Goal: Task Accomplishment & Management: Manage account settings

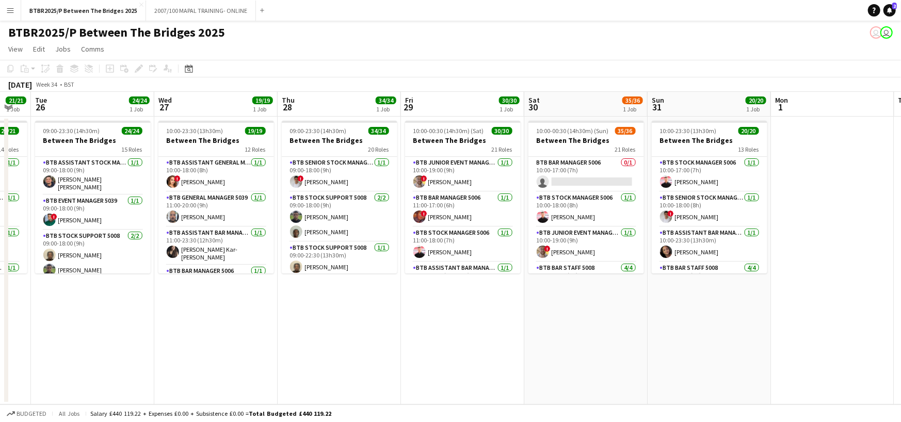
scroll to position [0, 328]
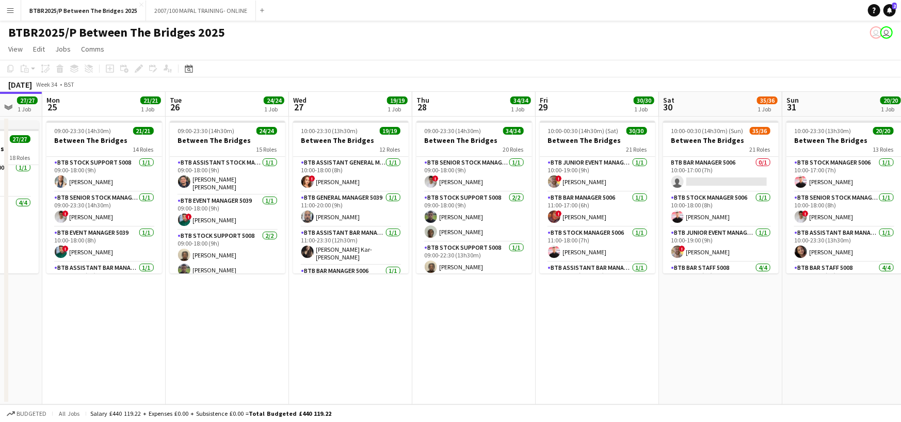
drag, startPoint x: 724, startPoint y: 115, endPoint x: 393, endPoint y: 129, distance: 331.2
click at [393, 129] on app-calendar-viewport "Fri 22 34/34 1 Job Sat 23 29/29 1 Job Sun 24 27/27 1 Job Mon 25 21/21 1 Job Tue…" at bounding box center [450, 248] width 901 height 313
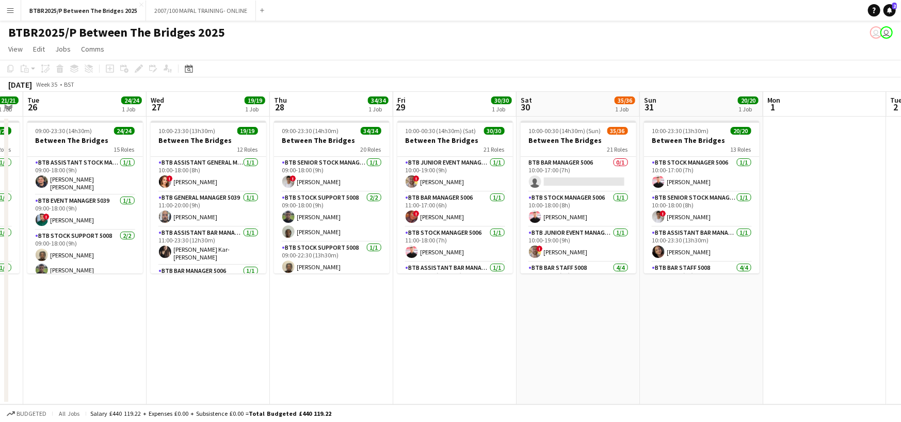
scroll to position [0, 471]
drag, startPoint x: 711, startPoint y: 107, endPoint x: 568, endPoint y: 118, distance: 144.0
click at [568, 118] on app-calendar-viewport "Fri 22 34/34 1 Job Sat 23 29/29 1 Job Sun 24 27/27 1 Job Mon 25 21/21 1 Job Tue…" at bounding box center [450, 248] width 901 height 313
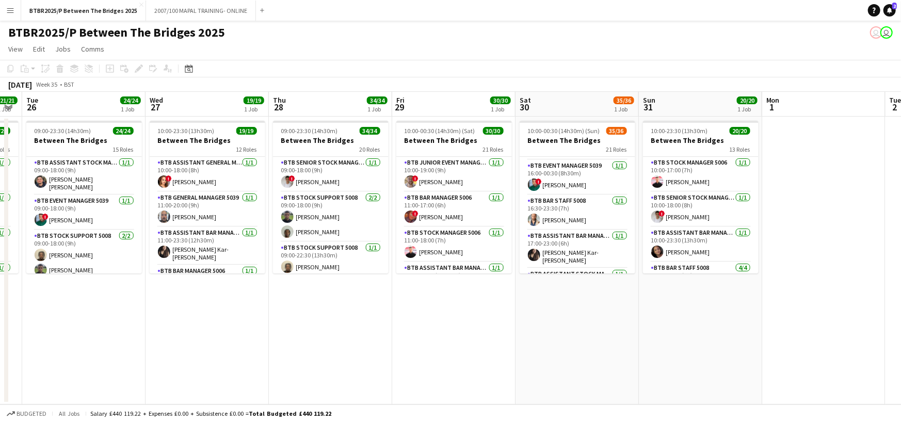
scroll to position [516, 0]
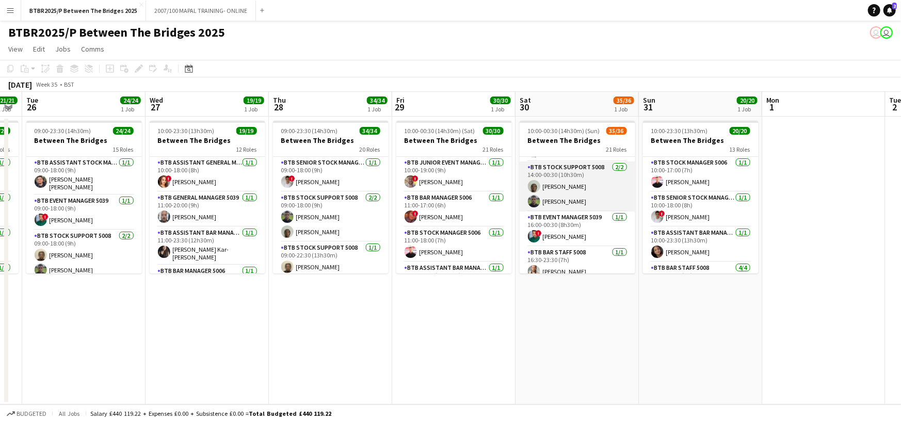
click at [595, 192] on app-card-role "BTB Stock support 5008 [DATE] 14:00-00:30 (10h30m) Mou [PERSON_NAME] [PERSON_NA…" at bounding box center [578, 187] width 116 height 50
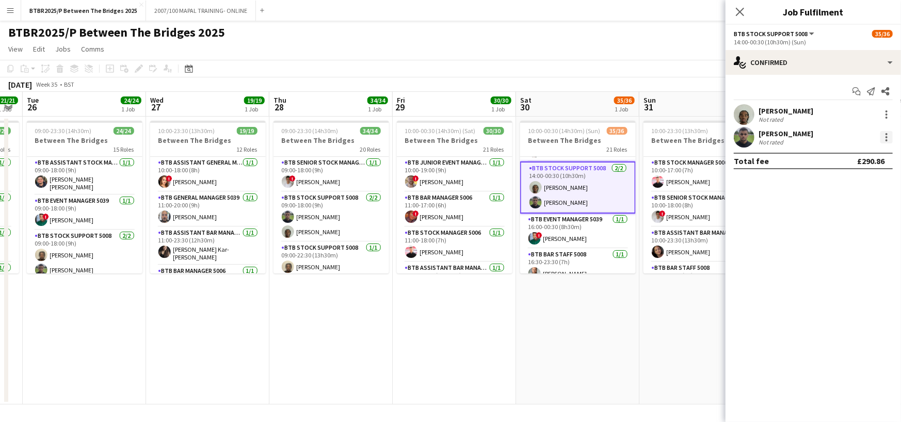
click at [884, 134] on div at bounding box center [887, 137] width 12 height 12
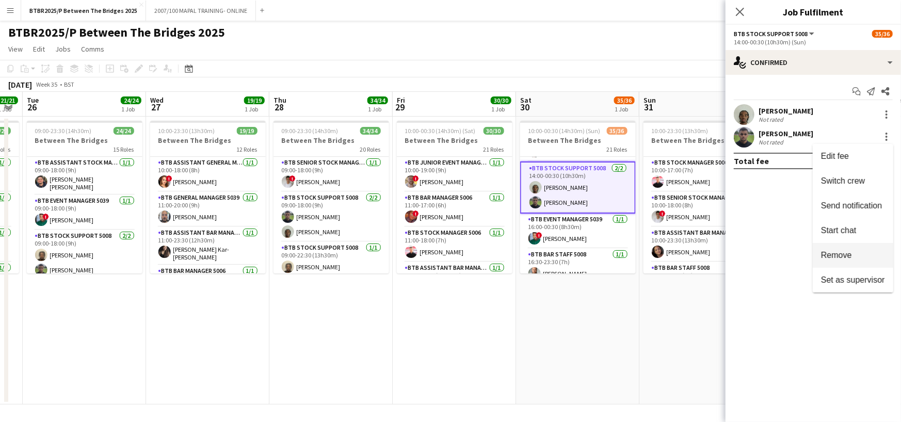
click at [847, 263] on button "Remove" at bounding box center [853, 255] width 81 height 25
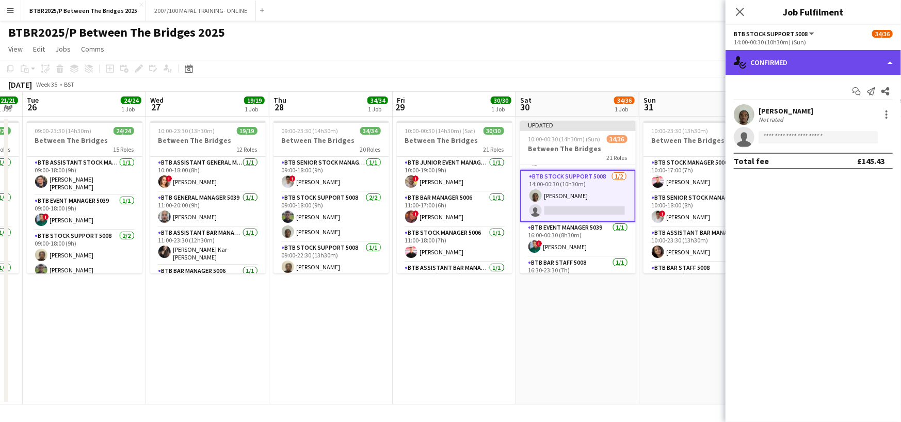
click at [853, 67] on div "single-neutral-actions-check-2 Confirmed" at bounding box center [814, 62] width 176 height 25
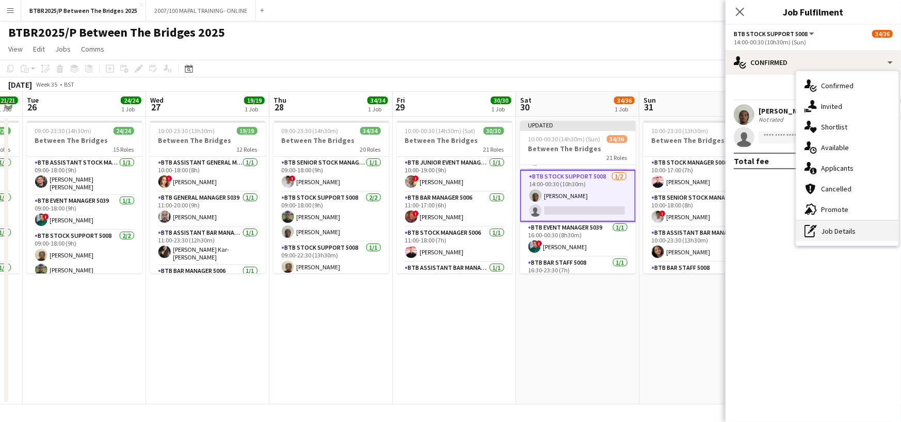
click at [852, 229] on div "pen-write Job Details" at bounding box center [848, 231] width 102 height 21
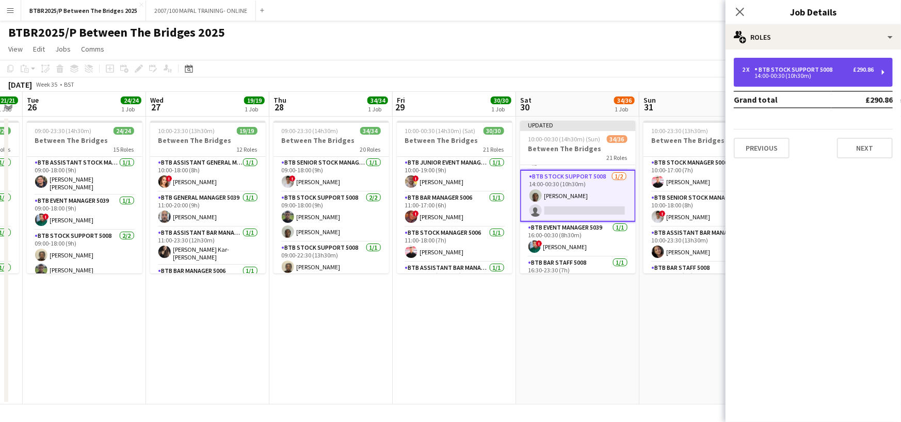
click at [818, 84] on div "2 x BTB Stock support 5008 £290.86 14:00-00:30 (10h30m)" at bounding box center [813, 72] width 159 height 29
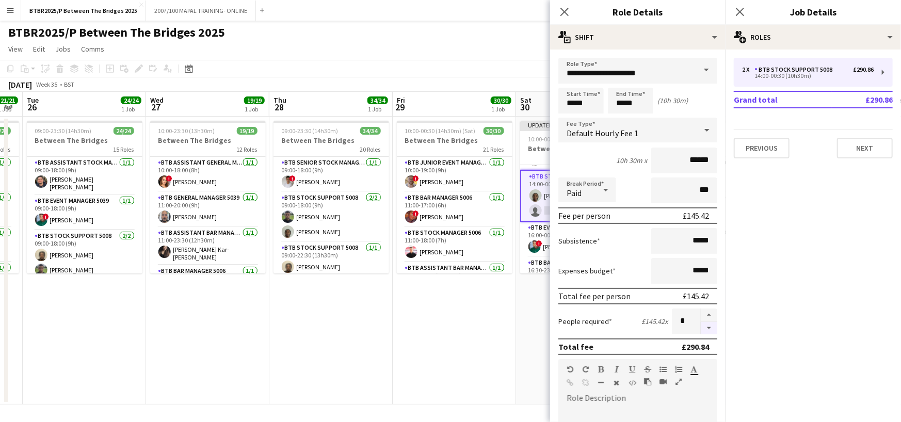
click at [704, 330] on button "button" at bounding box center [709, 328] width 17 height 13
type input "*"
click at [535, 313] on app-date-cell "Updated 10:00-00:30 (14h30m) (Sun) 34/36 Between The Bridges 21 Roles BTB Bar M…" at bounding box center [577, 261] width 123 height 288
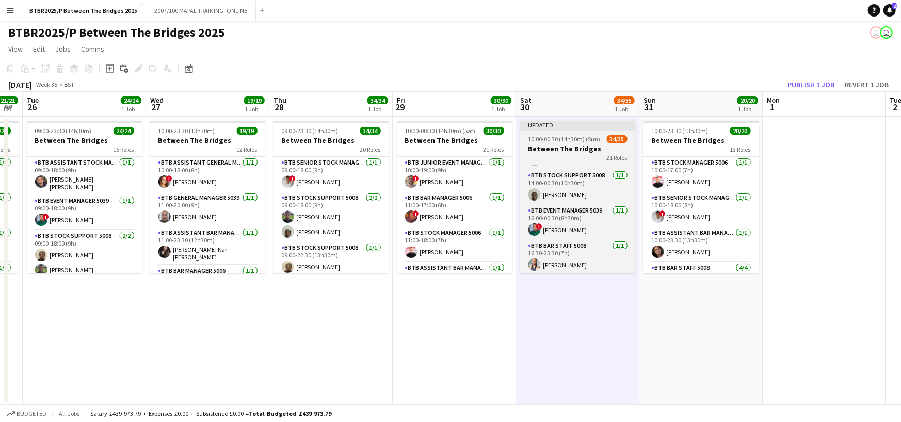
click at [575, 162] on app-job-card "Updated 10:00-00:30 (14h30m) (Sun) 34/35 Between The Bridges 21 Roles BTB Bar M…" at bounding box center [578, 197] width 116 height 153
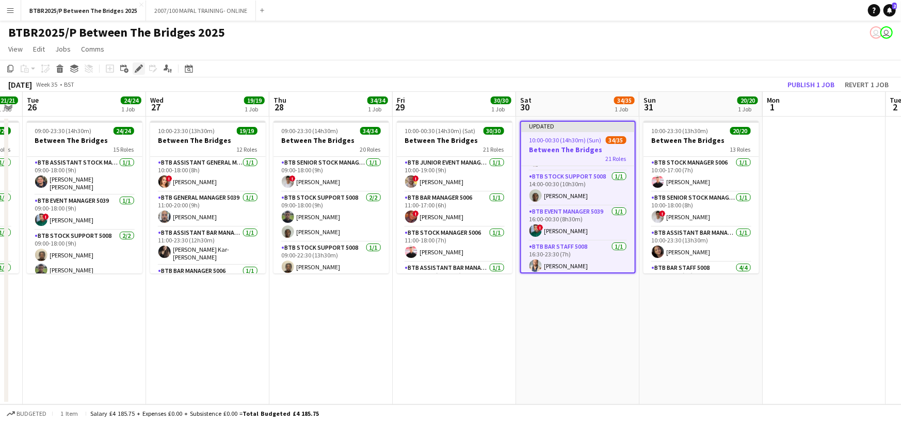
click at [139, 73] on div "Edit" at bounding box center [139, 68] width 12 height 12
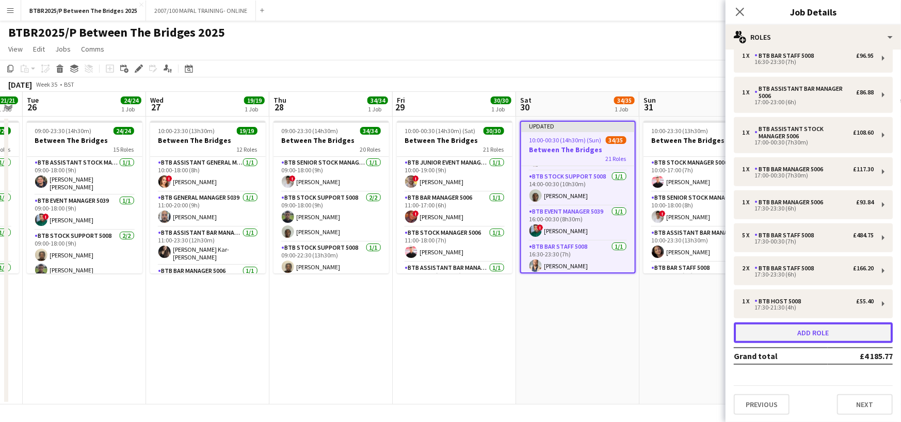
click at [806, 335] on button "Add role" at bounding box center [813, 333] width 159 height 21
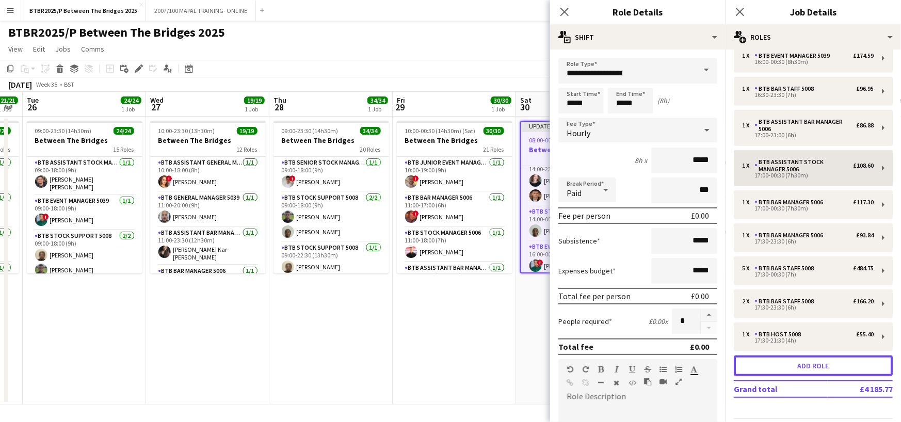
scroll to position [551, 0]
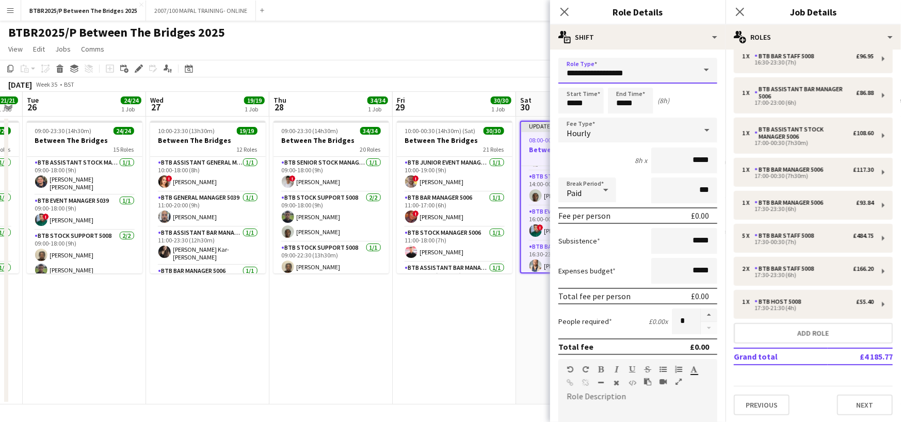
click at [632, 61] on input "**********" at bounding box center [638, 71] width 159 height 26
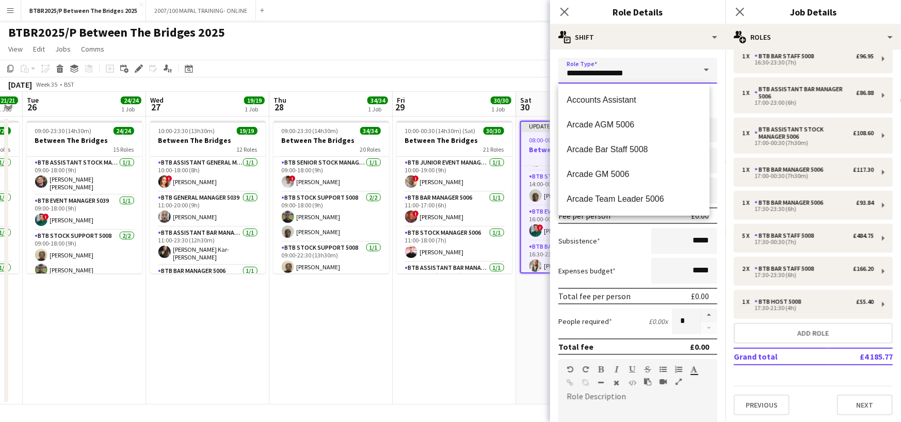
click at [632, 61] on input "**********" at bounding box center [638, 71] width 159 height 26
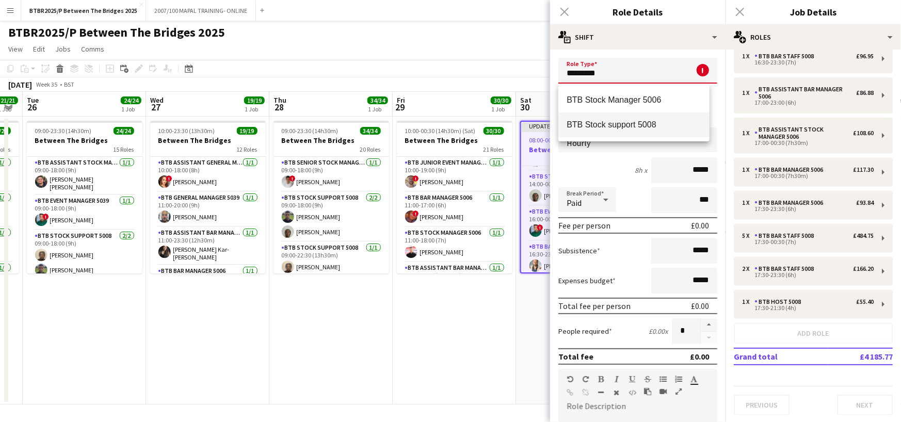
click at [638, 121] on span "BTB Stock support 5008" at bounding box center [634, 125] width 135 height 10
type input "**********"
type input "******"
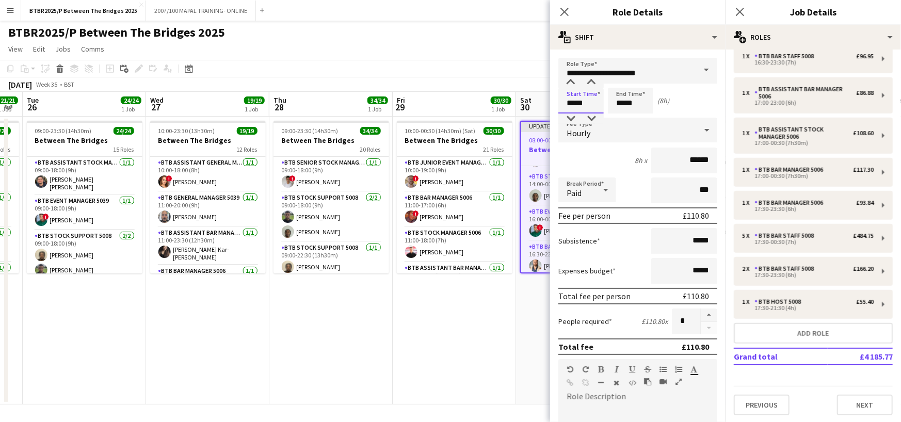
click at [595, 107] on input "*****" at bounding box center [581, 101] width 45 height 26
type input "*****"
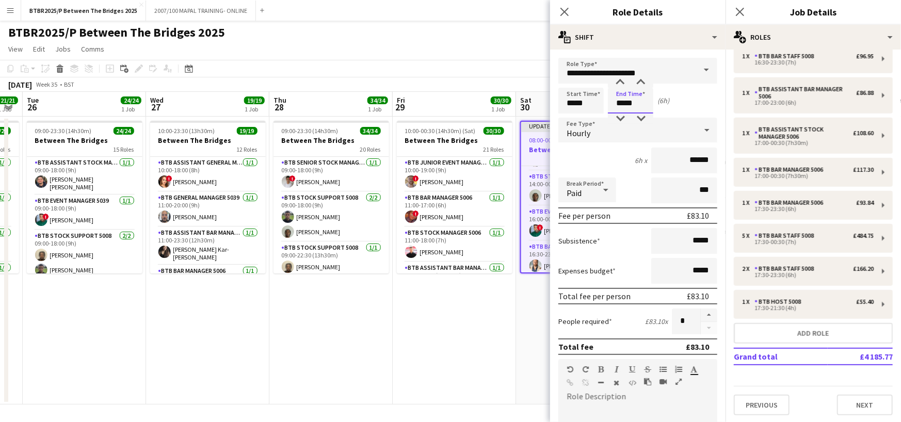
type input "*****"
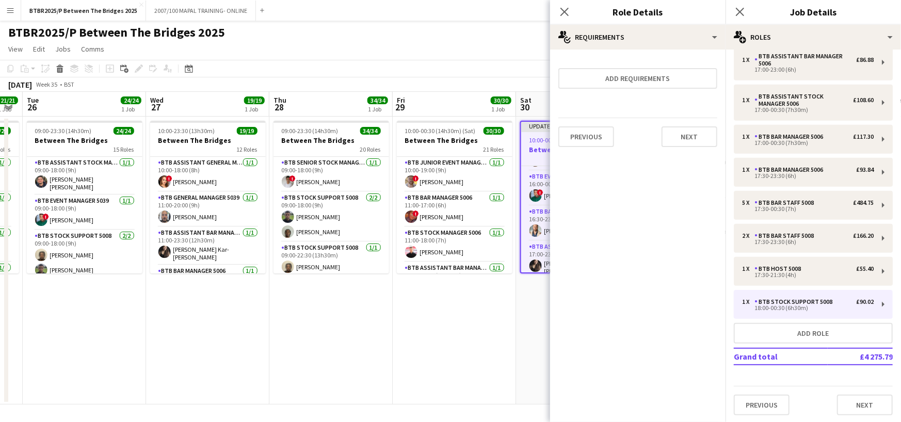
click at [521, 307] on app-date-cell "Updated 10:00-00:30 (14h30m) (Sun) 34/36 Between The Bridges 22 Roles BTB Bar M…" at bounding box center [577, 261] width 123 height 288
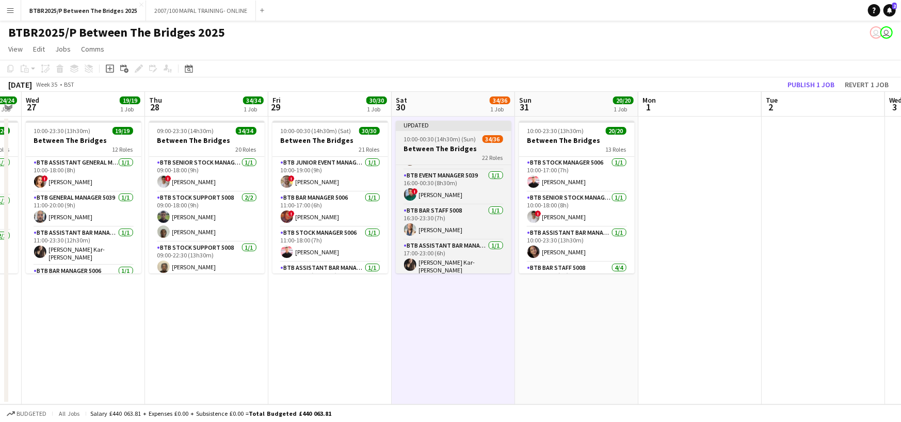
scroll to position [0, 355]
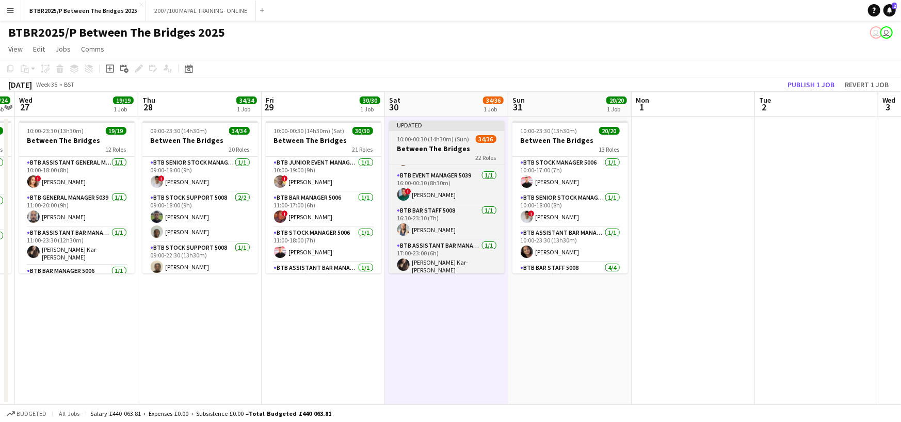
drag, startPoint x: 569, startPoint y: 153, endPoint x: 438, endPoint y: 161, distance: 131.4
click at [438, 161] on app-calendar-viewport "Sun 24 27/27 1 Job Mon 25 21/21 1 Job Tue 26 24/24 1 Job Wed 27 19/19 1 Job Thu…" at bounding box center [450, 248] width 901 height 313
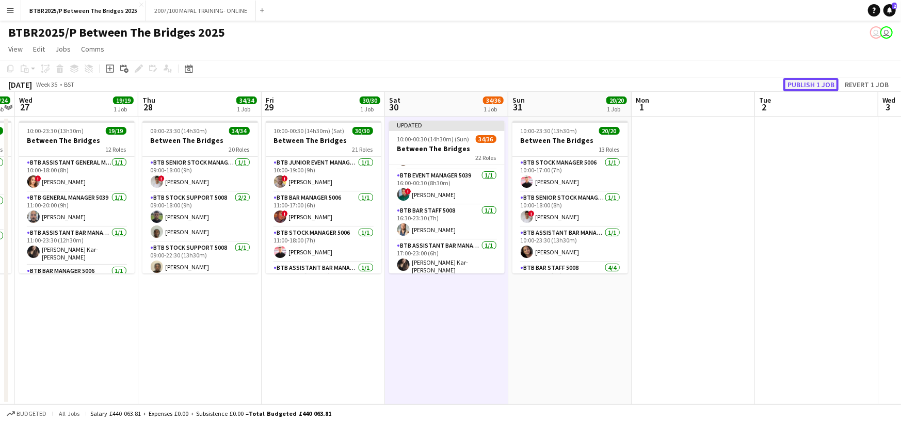
click at [807, 84] on button "Publish 1 job" at bounding box center [811, 84] width 55 height 13
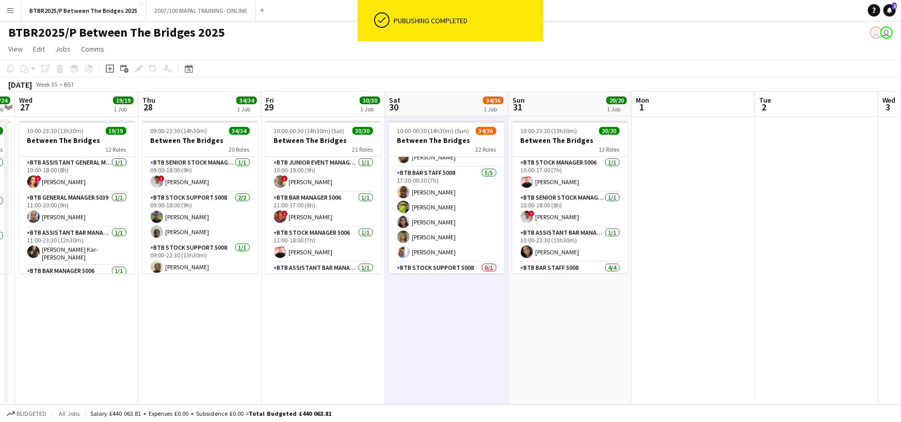
scroll to position [865, 0]
click at [458, 260] on app-card-role "BTB Stock support 5008 0/1 18:00-00:30 (6h30m) single-neutral-actions" at bounding box center [447, 262] width 116 height 35
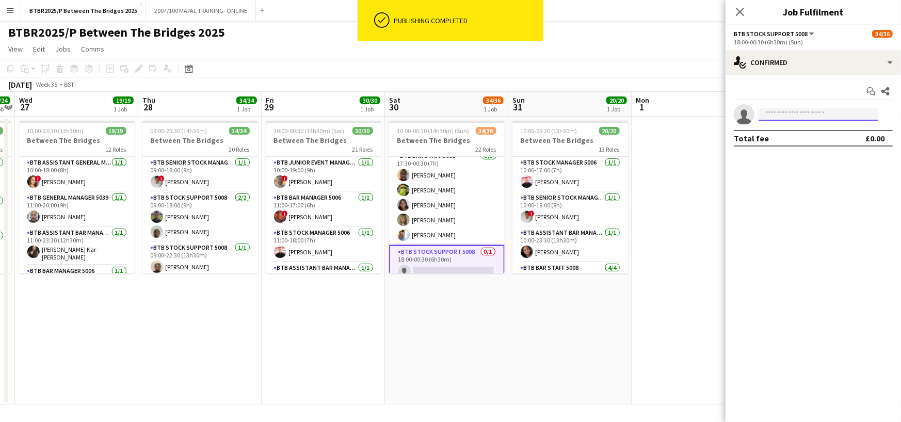
click at [786, 116] on input at bounding box center [819, 114] width 120 height 12
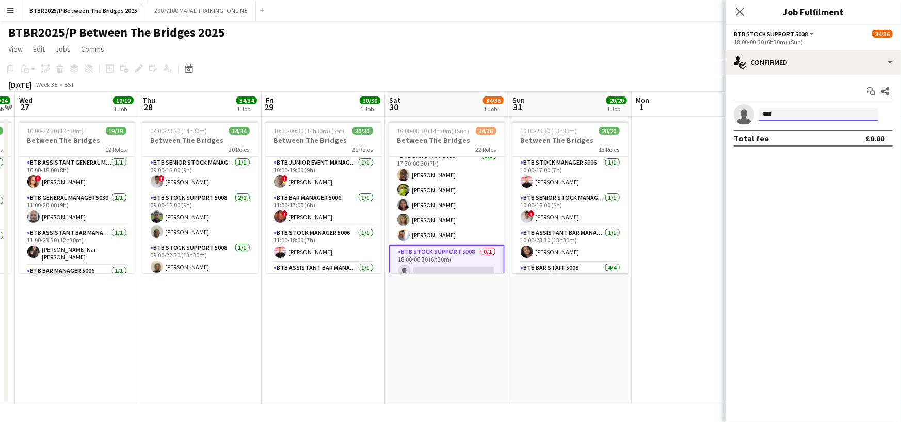
type input "*****"
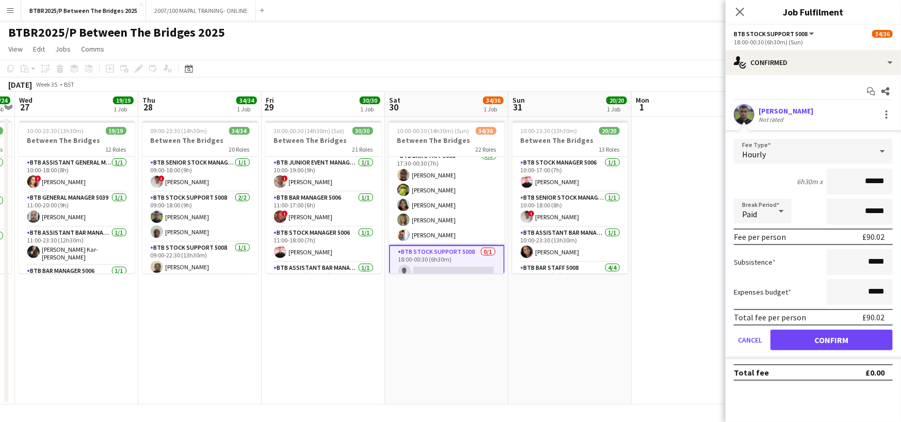
click button "Confirm" at bounding box center [832, 340] width 122 height 21
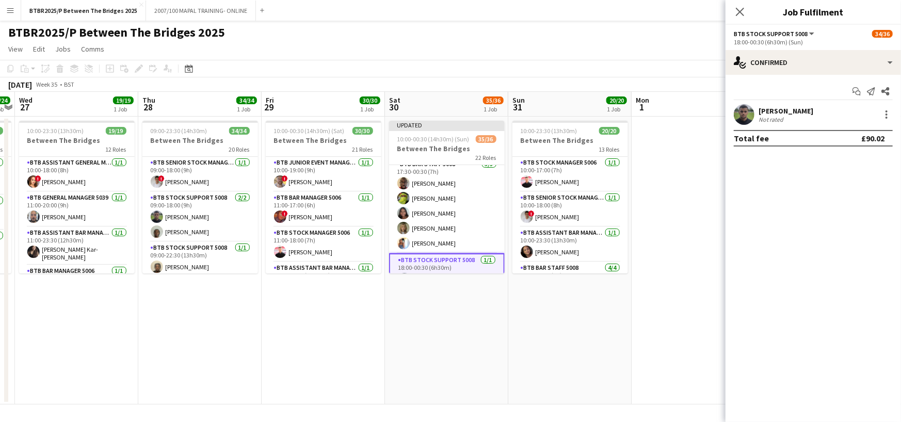
click at [680, 54] on app-page-menu "View Day view expanded Day view collapsed Month view Date picker Jump to [DATE]…" at bounding box center [450, 50] width 901 height 20
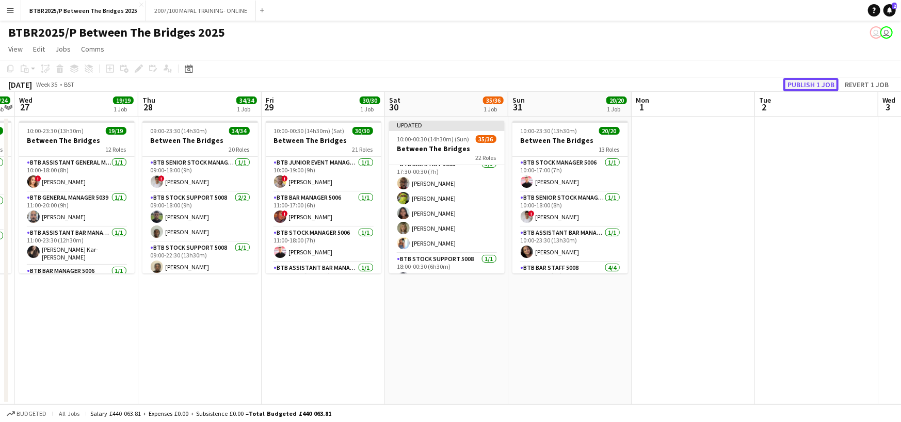
click at [807, 82] on button "Publish 1 job" at bounding box center [811, 84] width 55 height 13
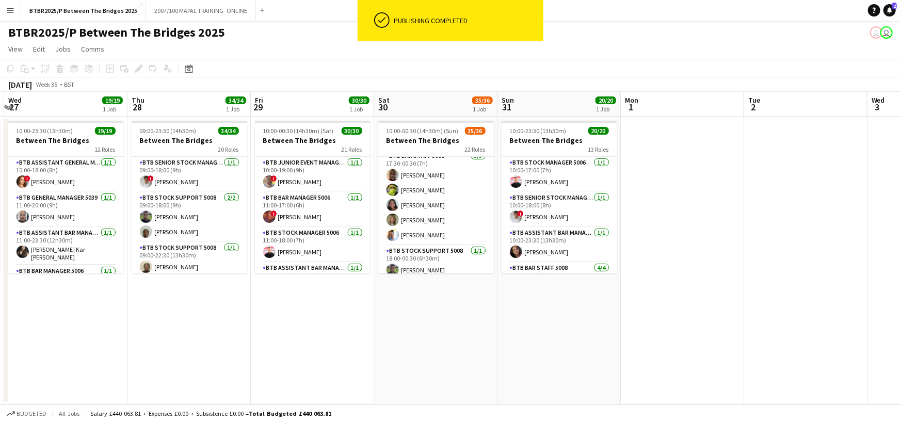
scroll to position [0, 364]
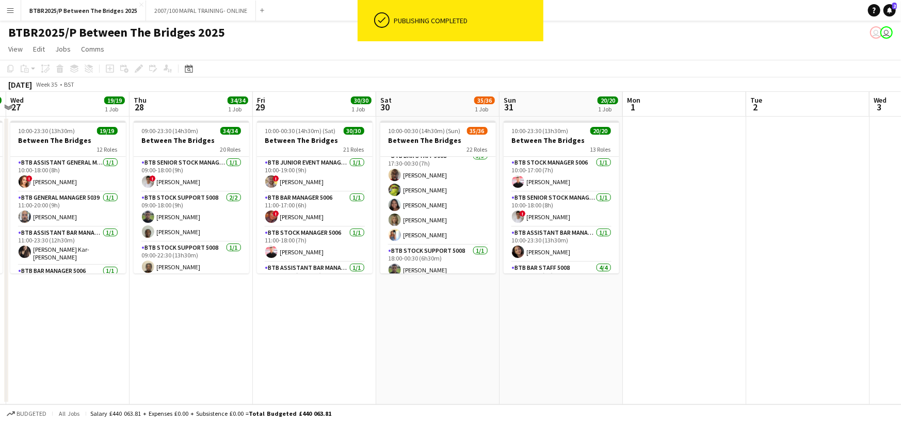
drag, startPoint x: 575, startPoint y: 105, endPoint x: 566, endPoint y: 106, distance: 8.8
click at [566, 106] on app-calendar-viewport "Sun 24 27/27 1 Job Mon 25 21/21 1 Job Tue 26 24/24 1 Job Wed 27 19/19 1 Job Thu…" at bounding box center [450, 248] width 901 height 313
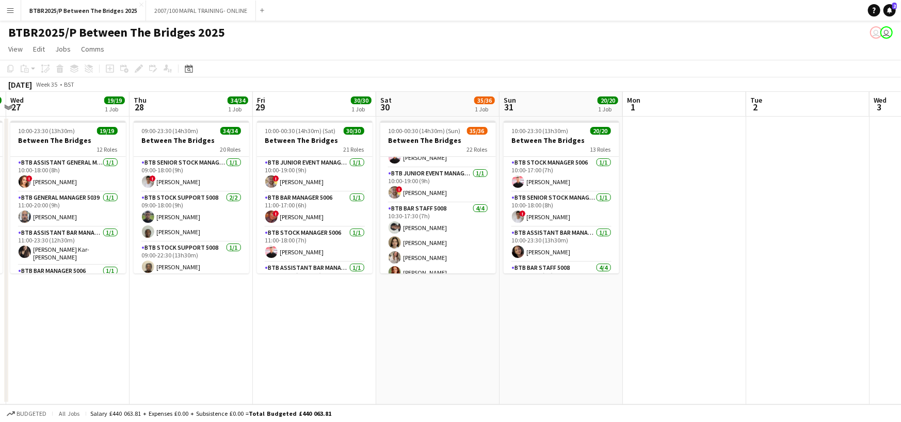
scroll to position [0, 0]
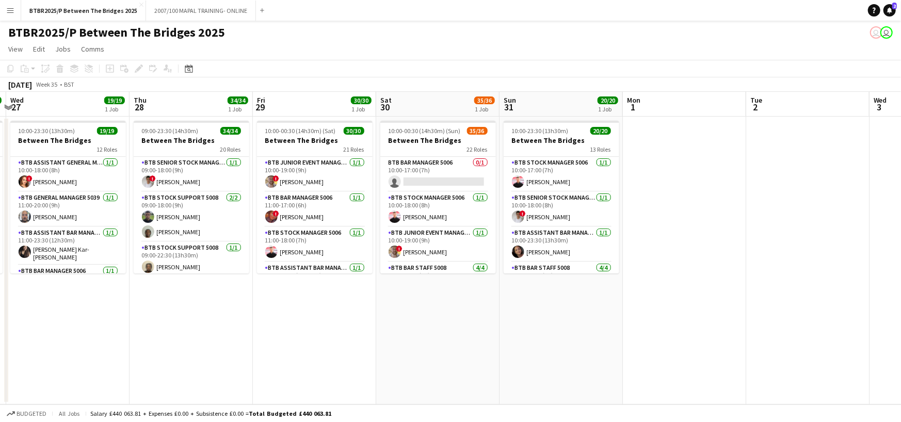
click at [521, 57] on app-page-menu "View Day view expanded Day view collapsed Month view Date picker Jump to [DATE]…" at bounding box center [450, 50] width 901 height 20
